Goal: Download file/media

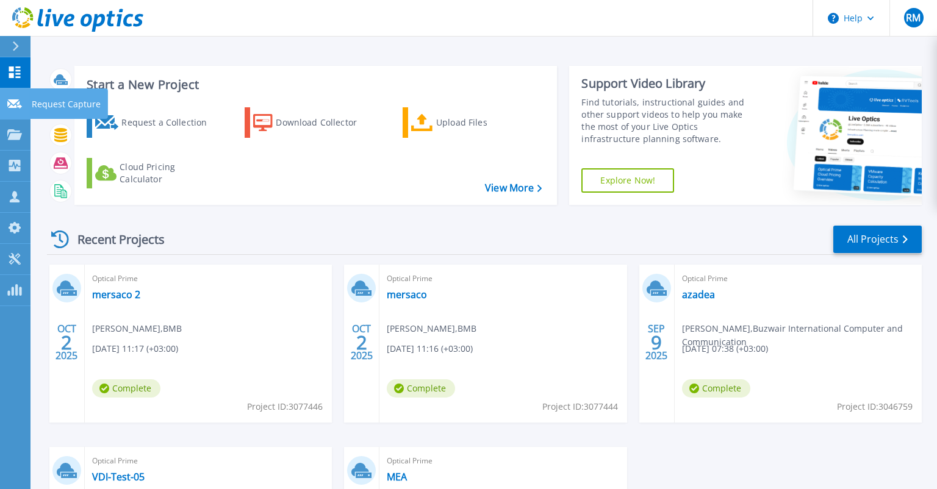
click at [9, 104] on icon at bounding box center [14, 103] width 15 height 9
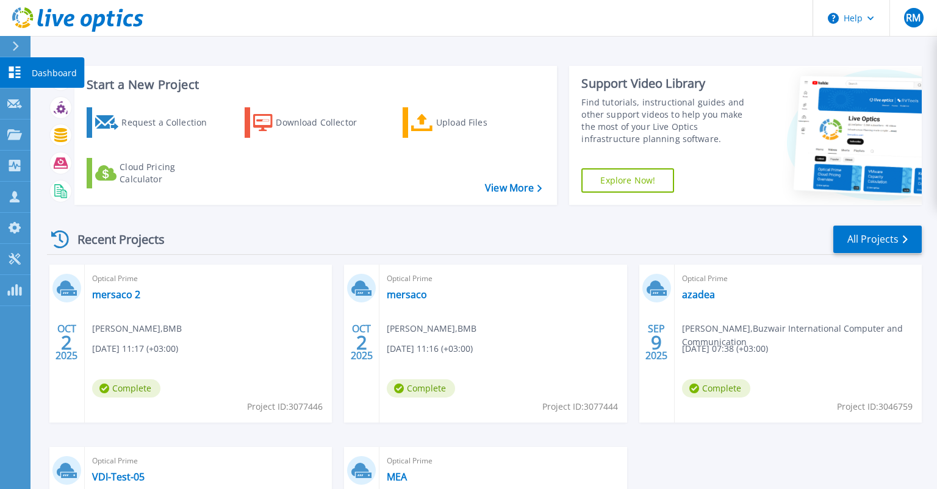
click at [21, 68] on icon at bounding box center [14, 73] width 15 height 12
click at [126, 298] on link "mersaco 2" at bounding box center [116, 295] width 48 height 12
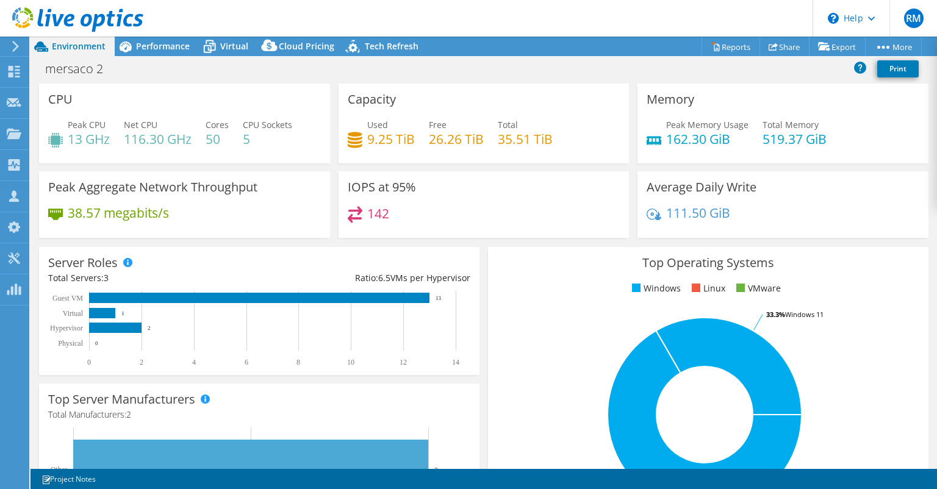
select select "USD"
click at [740, 50] on link "Reports" at bounding box center [731, 46] width 59 height 19
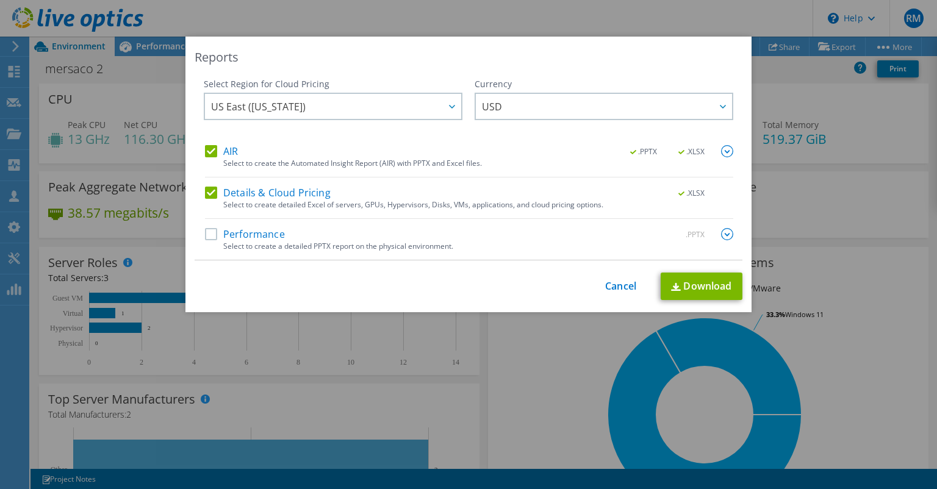
click at [229, 232] on label "Performance" at bounding box center [245, 234] width 80 height 12
click at [0, 0] on input "Performance" at bounding box center [0, 0] width 0 height 0
click at [702, 287] on link "Download" at bounding box center [702, 286] width 82 height 27
click at [843, 84] on div "Reports Select Region for Cloud Pricing Asia Pacific (Hong Kong) Asia Pacific (…" at bounding box center [468, 245] width 937 height 416
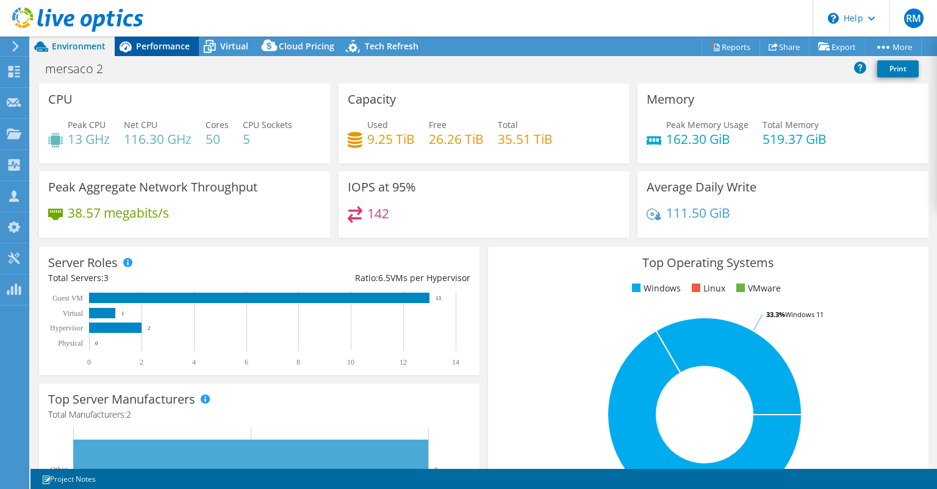
click at [163, 51] on span "Performance" at bounding box center [163, 46] width 54 height 12
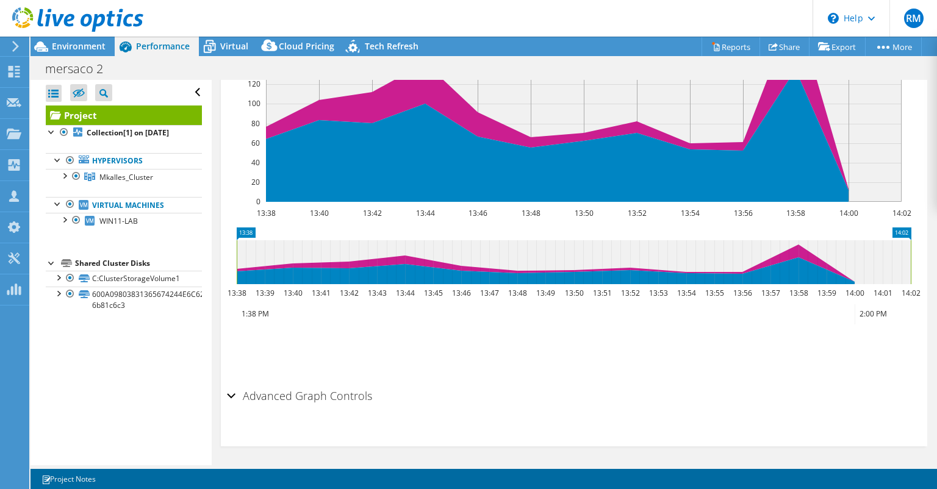
scroll to position [169, 0]
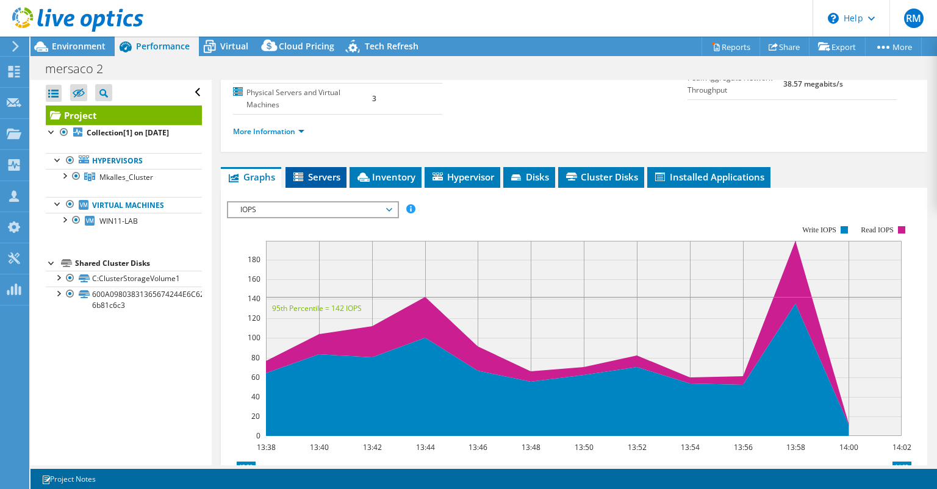
click at [306, 171] on span "Servers" at bounding box center [316, 177] width 49 height 12
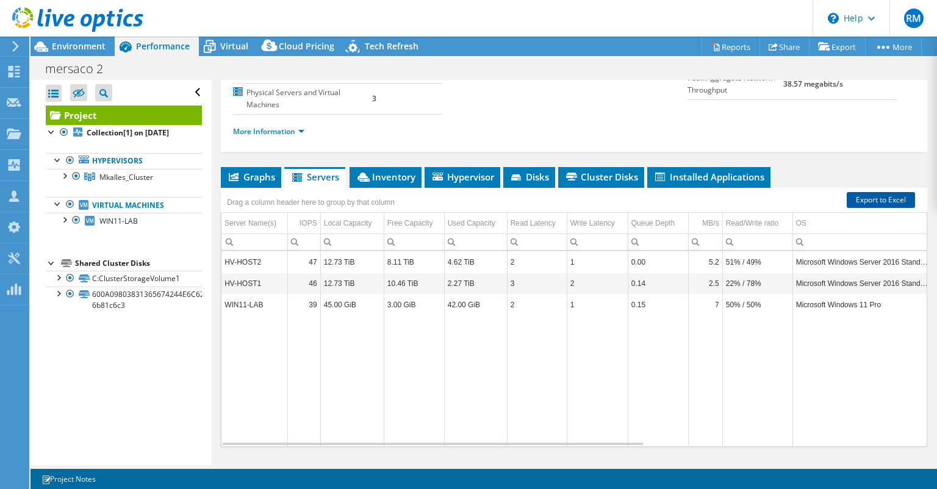
click at [859, 200] on link "Export to Excel" at bounding box center [881, 200] width 68 height 16
click at [895, 194] on link "Export to Excel" at bounding box center [881, 200] width 68 height 16
